Goal: Information Seeking & Learning: Learn about a topic

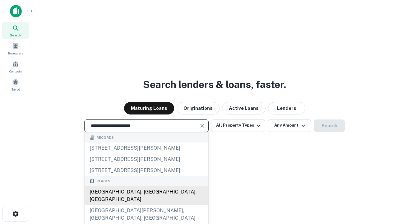
click at [146, 205] on div "[GEOGRAPHIC_DATA], [GEOGRAPHIC_DATA], [GEOGRAPHIC_DATA]" at bounding box center [147, 195] width 124 height 19
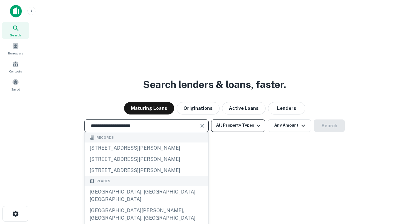
click at [238, 125] on button "All Property Types" at bounding box center [238, 125] width 54 height 12
type input "**********"
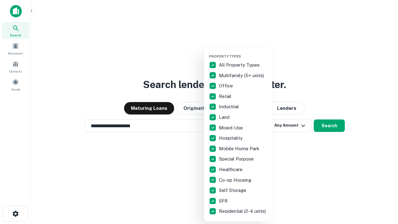
click at [243, 52] on button "button" at bounding box center [243, 52] width 68 height 0
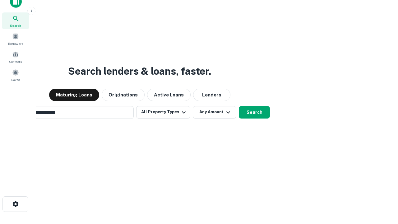
scroll to position [10, 0]
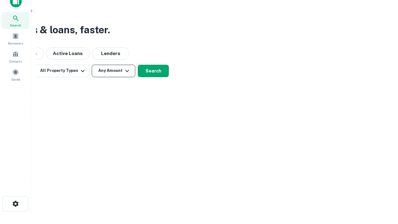
click at [114, 71] on button "Any Amount" at bounding box center [114, 71] width 44 height 12
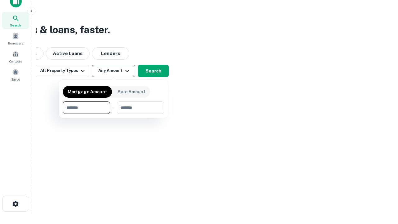
type input "*******"
click at [114, 114] on button "button" at bounding box center [113, 114] width 101 height 0
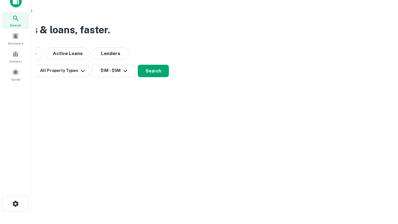
scroll to position [10, 0]
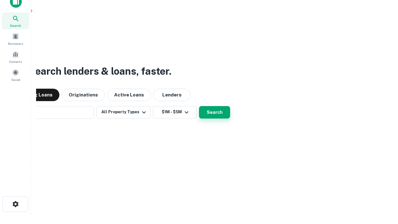
click at [199, 106] on button "Search" at bounding box center [214, 112] width 31 height 12
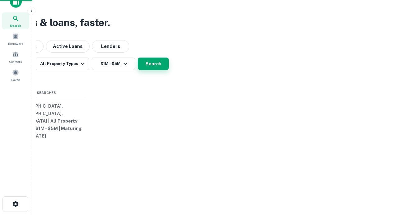
scroll to position [10, 0]
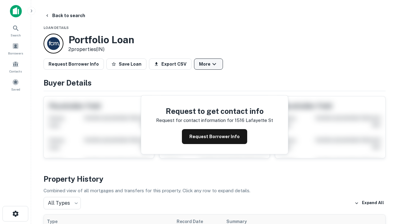
click at [208, 64] on button "More" at bounding box center [208, 63] width 29 height 11
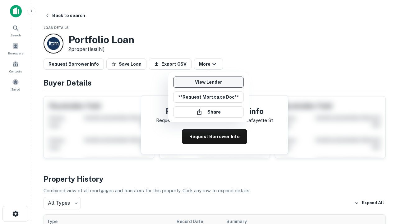
click at [208, 82] on link "View Lender" at bounding box center [208, 82] width 71 height 11
